Goal: Find contact information: Find contact information

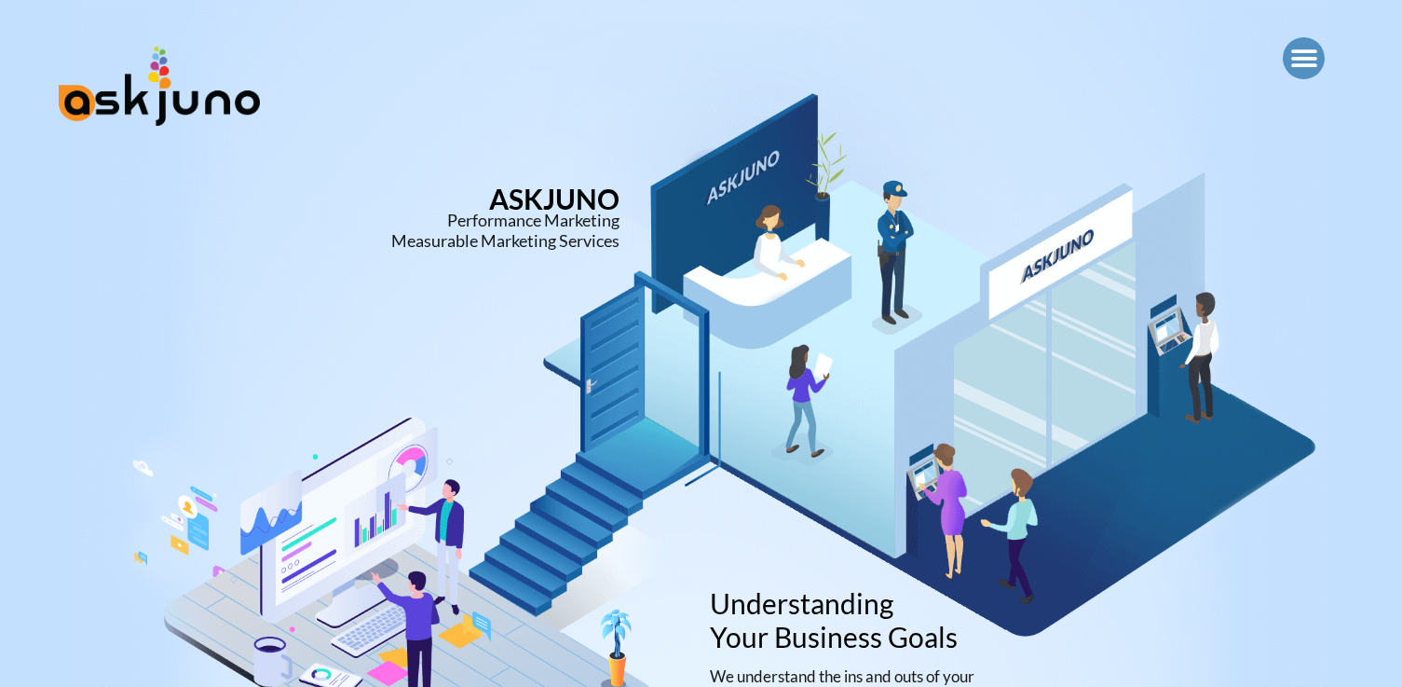
click at [1306, 54] on icon "Menu Toggle" at bounding box center [1305, 59] width 28 height 28
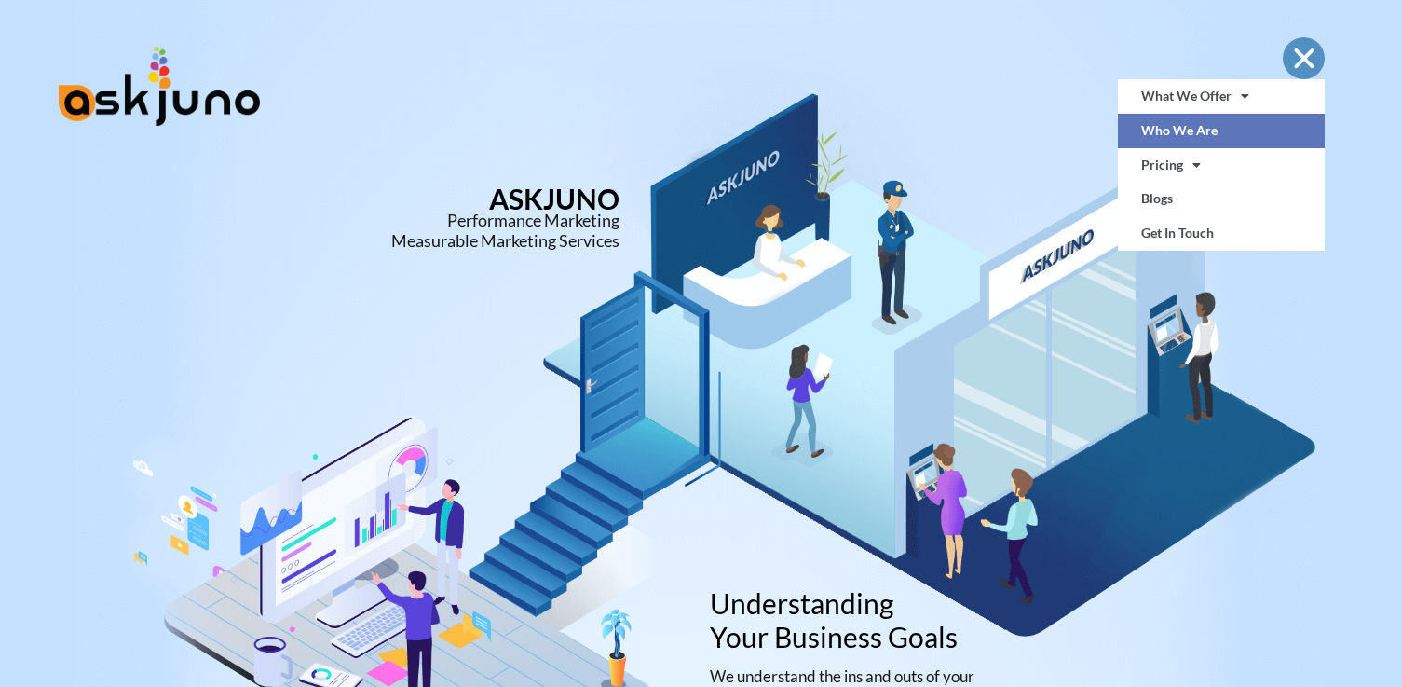
click at [1196, 130] on link "Who We Are" at bounding box center [1222, 131] width 208 height 34
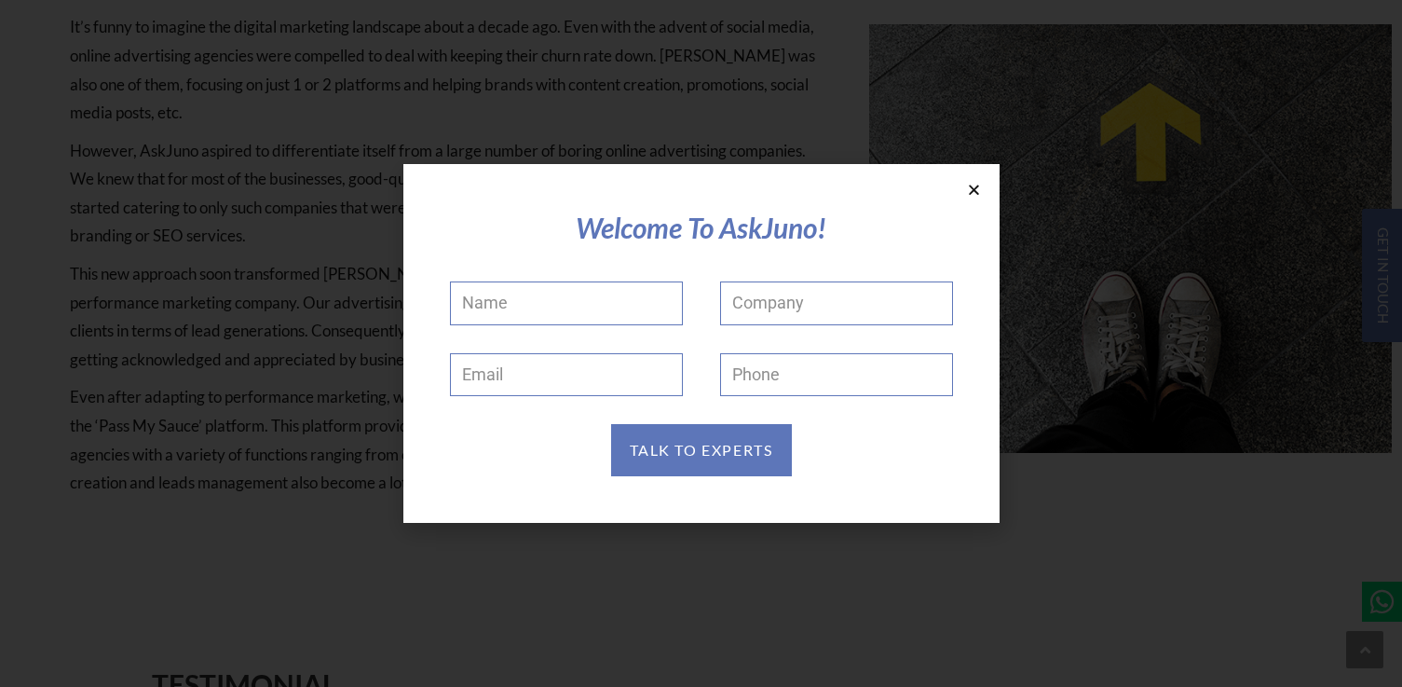
scroll to position [2413, 0]
click at [975, 189] on icon at bounding box center [974, 190] width 14 height 14
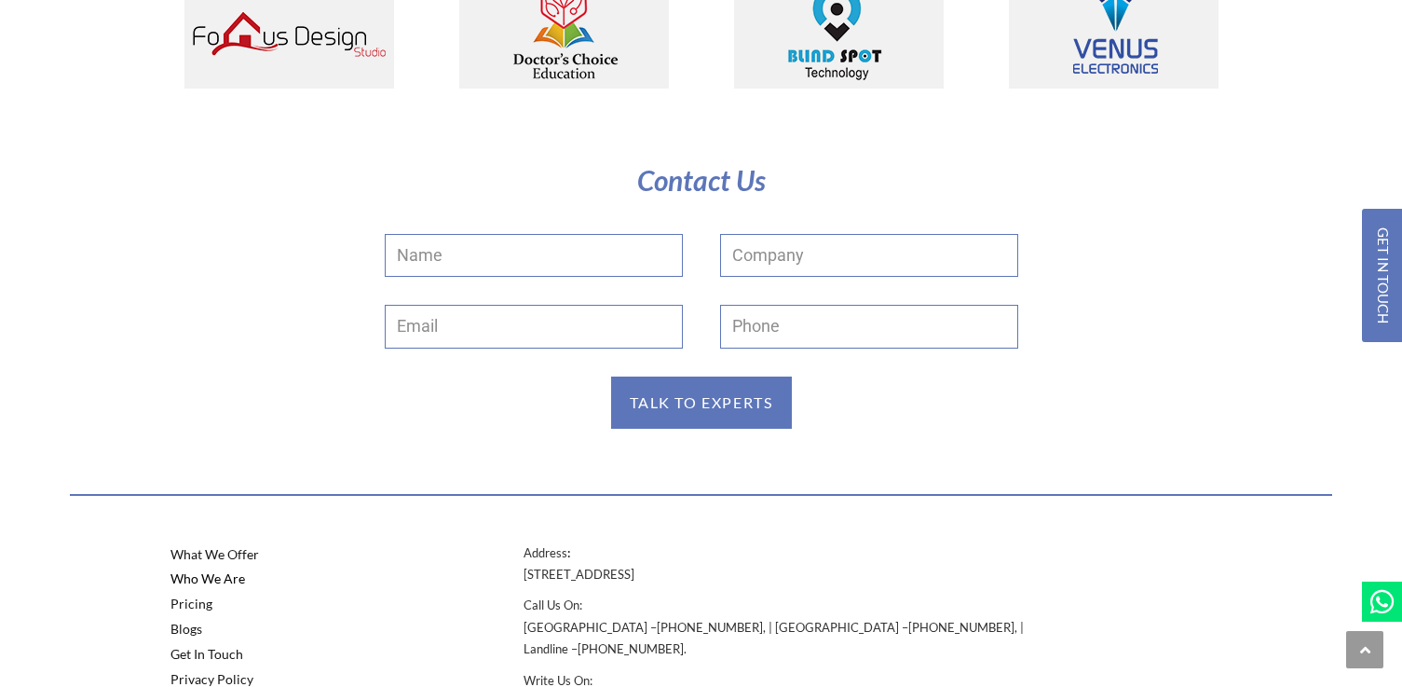
scroll to position [3682, 0]
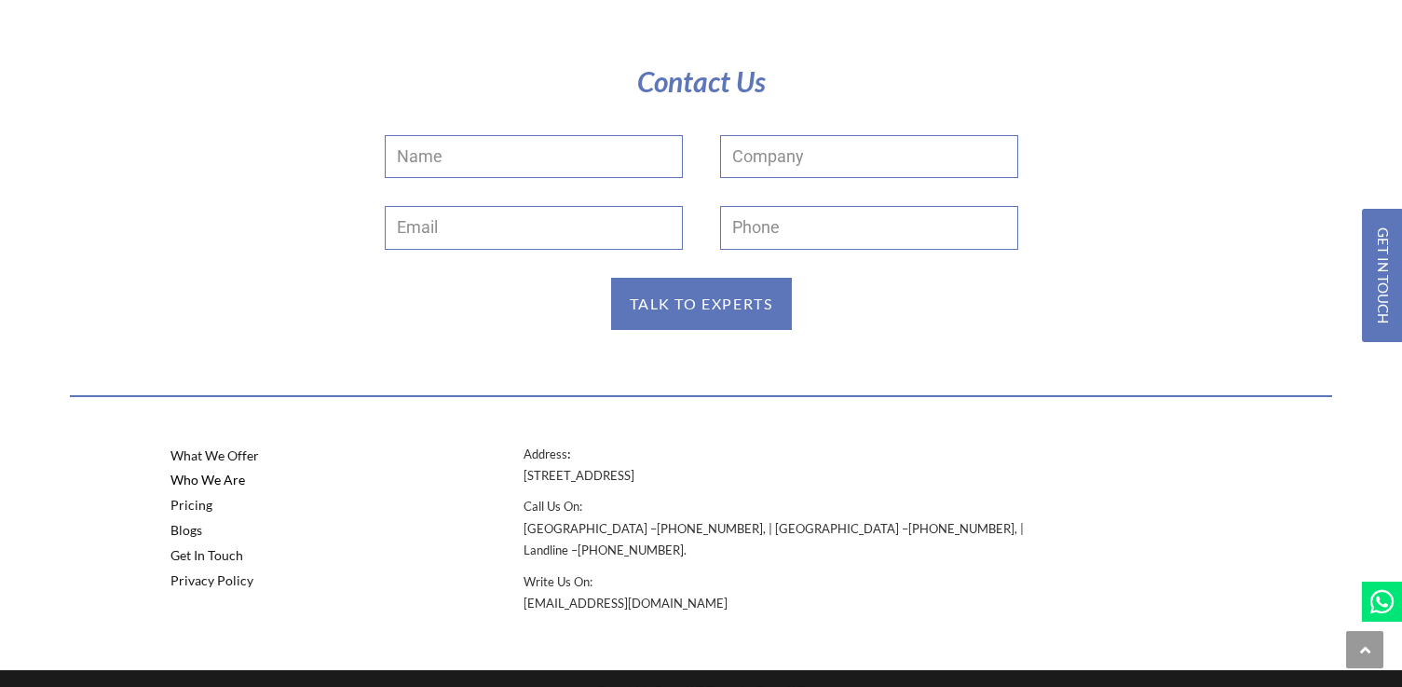
click at [683, 475] on p "Address : [STREET_ADDRESS]" at bounding box center [789, 466] width 530 height 44
copy p "[STREET_ADDRESS]"
